Goal: Task Accomplishment & Management: Use online tool/utility

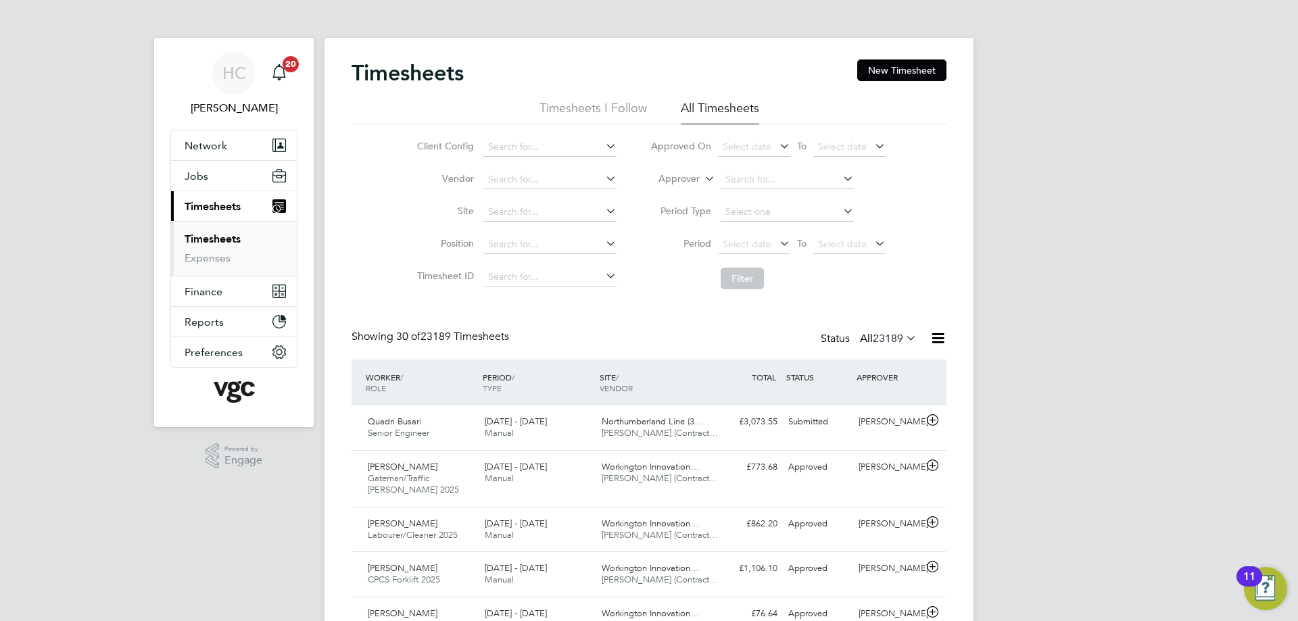
click at [684, 174] on label "Approver" at bounding box center [669, 179] width 61 height 14
click at [675, 193] on li "Worker" at bounding box center [666, 195] width 67 height 18
click at [735, 172] on input at bounding box center [787, 179] width 133 height 19
click at [746, 191] on li "Adrian St oian" at bounding box center [786, 198] width 135 height 18
type input "Adrian Stoian"
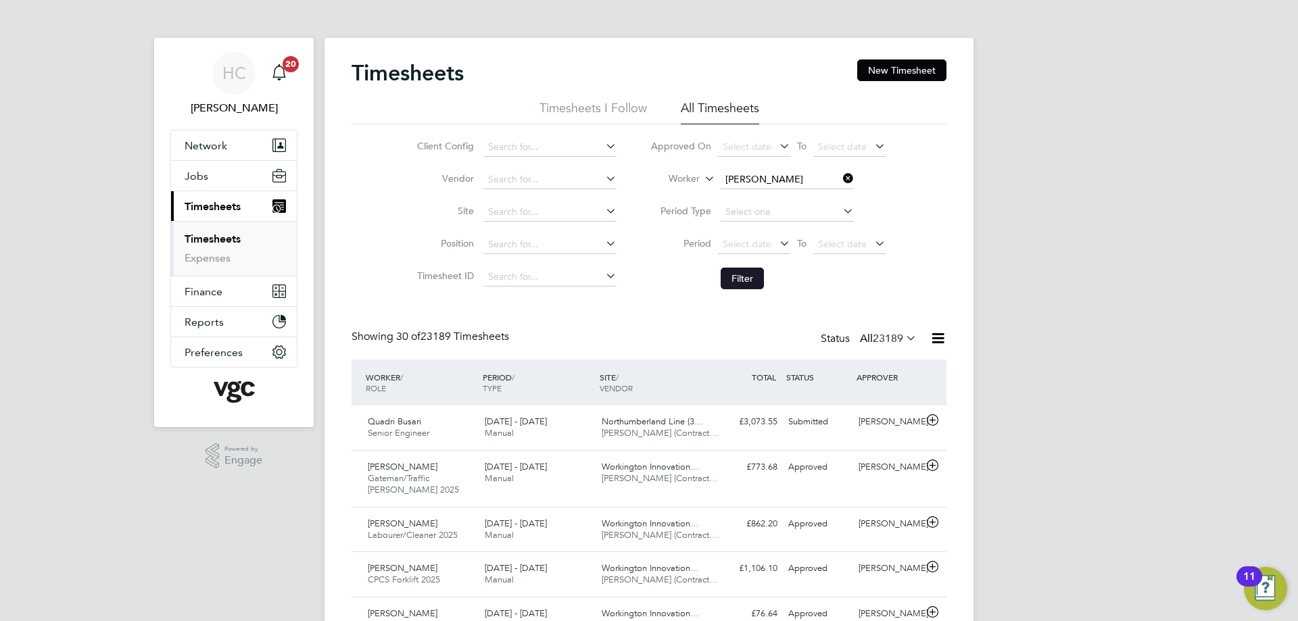
click at [751, 279] on button "Filter" at bounding box center [742, 279] width 43 height 22
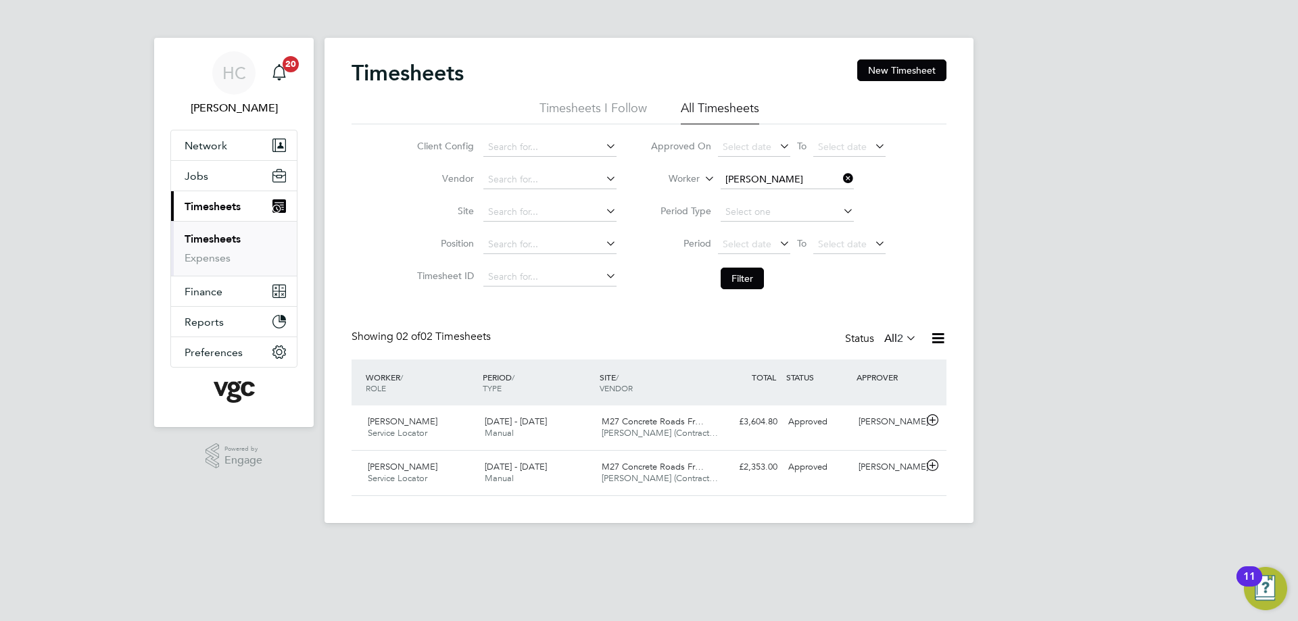
click at [738, 545] on html "HC Heena Chatrath Notifications 20 Applications: Network Team Members Businesse…" at bounding box center [649, 272] width 1298 height 545
